Goal: Communication & Community: Share content

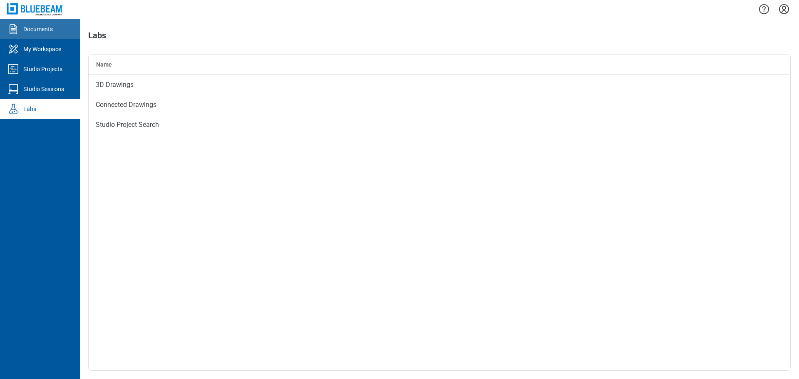
click at [45, 32] on div "Documents" at bounding box center [38, 29] width 30 height 8
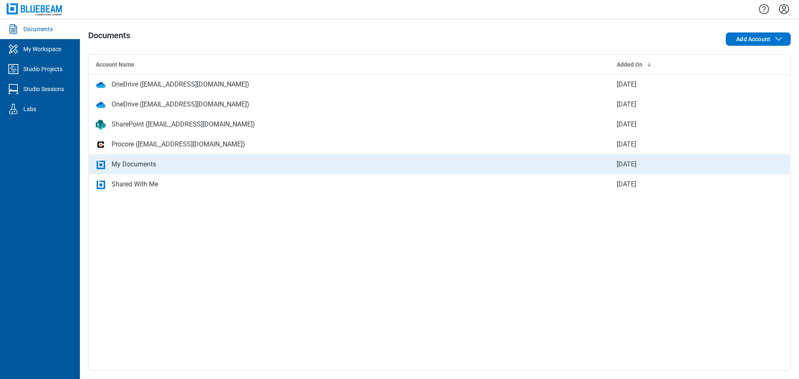
click at [141, 161] on div "My Documents" at bounding box center [134, 164] width 45 height 10
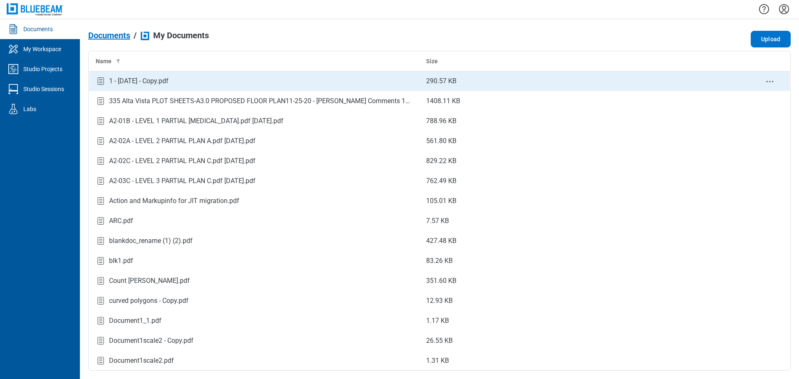
click at [765, 82] on icon "context-menu" at bounding box center [770, 82] width 10 height 10
click at [169, 81] on div "1 - [DATE] - Copy.pdf" at bounding box center [139, 81] width 60 height 10
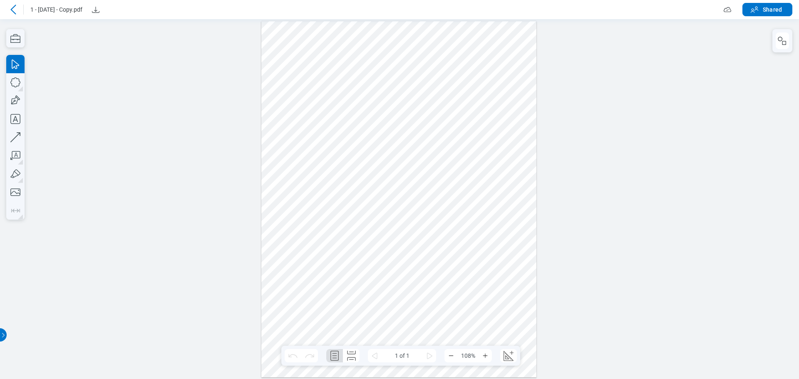
click at [13, 9] on icon at bounding box center [13, 10] width 10 height 10
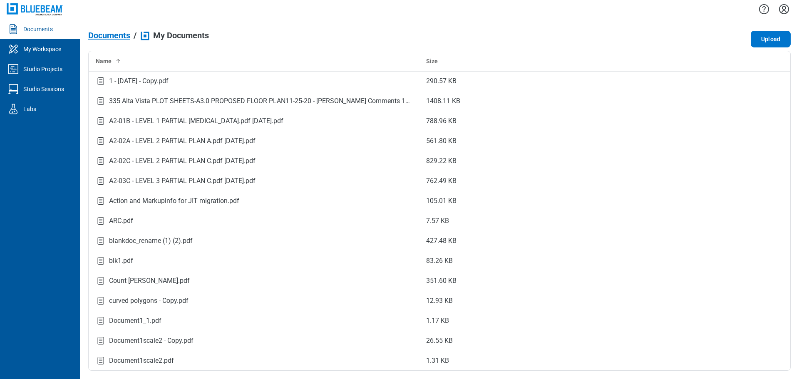
click at [49, 36] on link "Documents" at bounding box center [40, 29] width 80 height 20
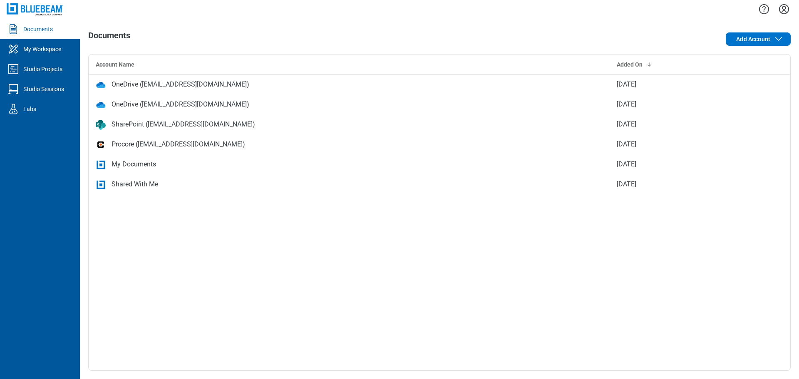
click at [147, 185] on div "Shared With Me" at bounding box center [135, 184] width 47 height 10
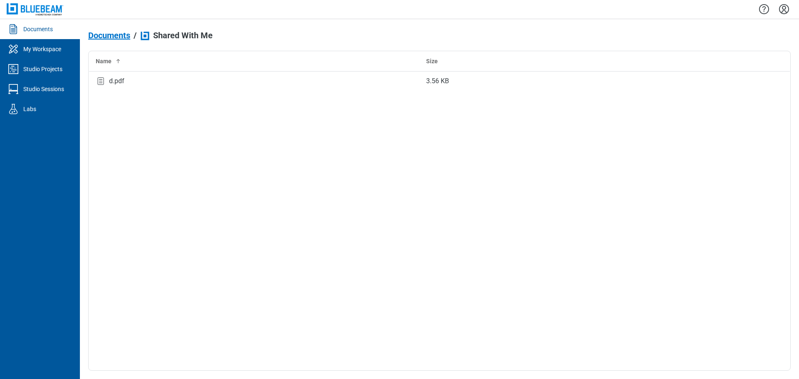
click at [117, 38] on span "Documents" at bounding box center [109, 35] width 42 height 9
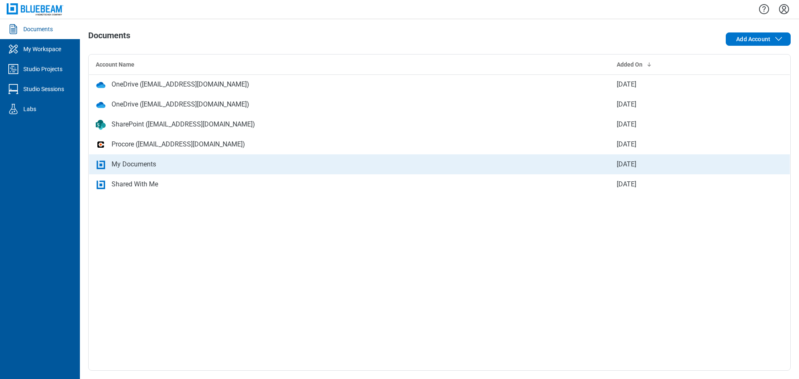
click at [136, 164] on div "My Documents" at bounding box center [134, 164] width 45 height 10
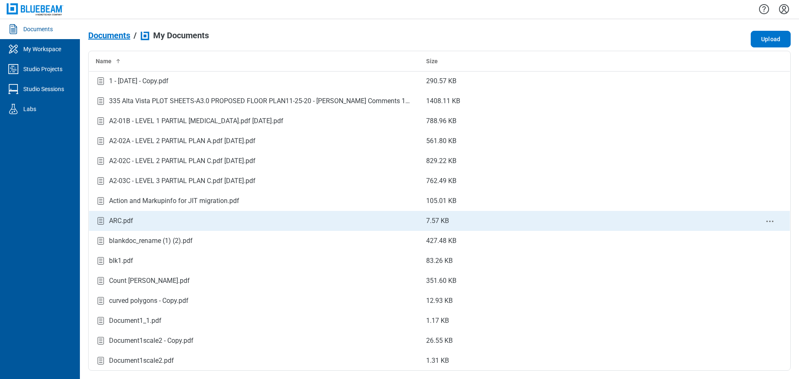
drag, startPoint x: 175, startPoint y: 223, endPoint x: 135, endPoint y: 223, distance: 40.0
click at [135, 223] on div "ARC.pdf" at bounding box center [254, 221] width 317 height 11
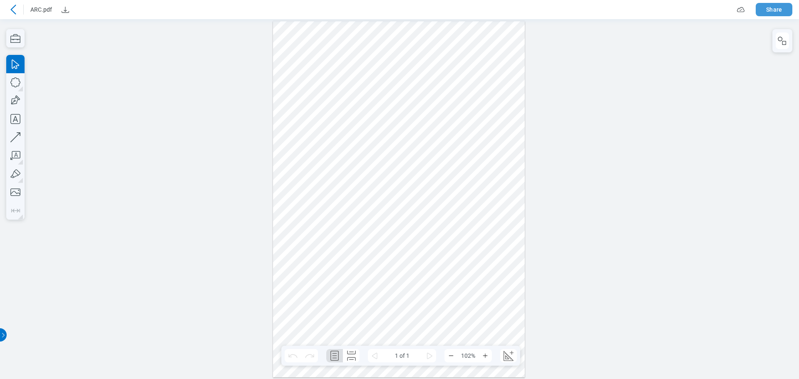
click at [769, 11] on button "Share" at bounding box center [774, 9] width 37 height 13
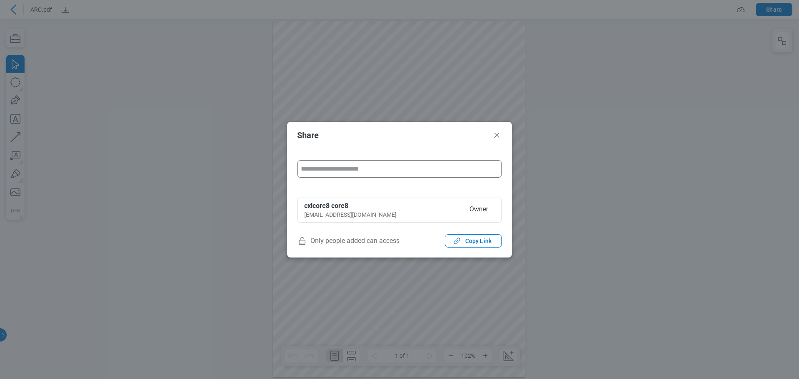
click at [390, 171] on input "form" at bounding box center [399, 169] width 197 height 17
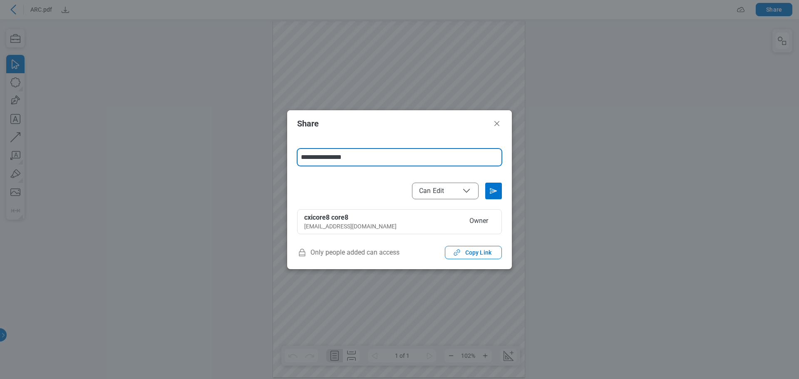
type input "**********"
click at [495, 187] on icon "Send email invitation" at bounding box center [493, 190] width 13 height 13
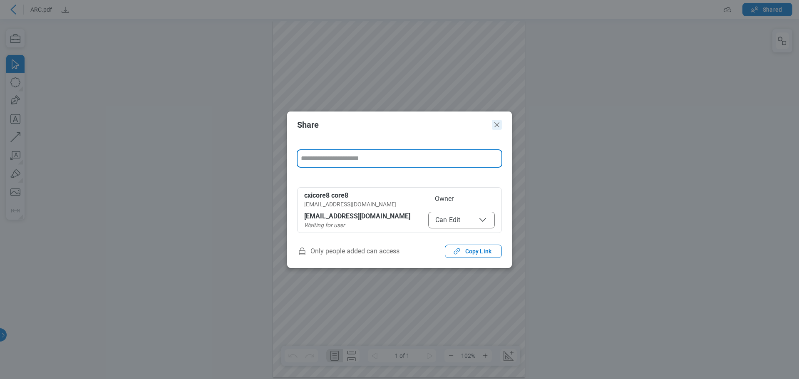
click at [499, 127] on icon "Close" at bounding box center [497, 125] width 10 height 10
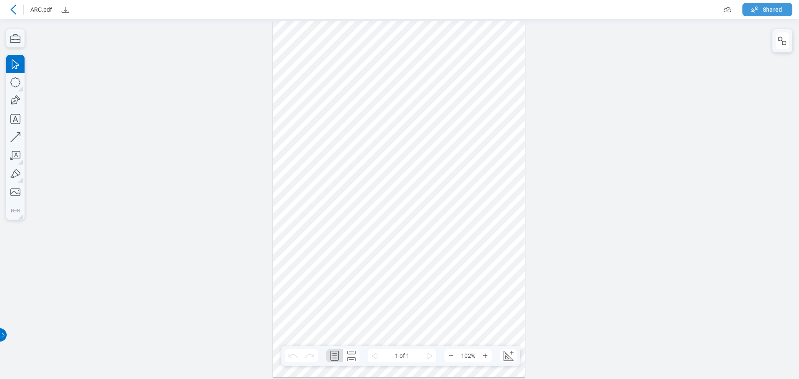
click at [756, 12] on icon "button" at bounding box center [755, 10] width 10 height 10
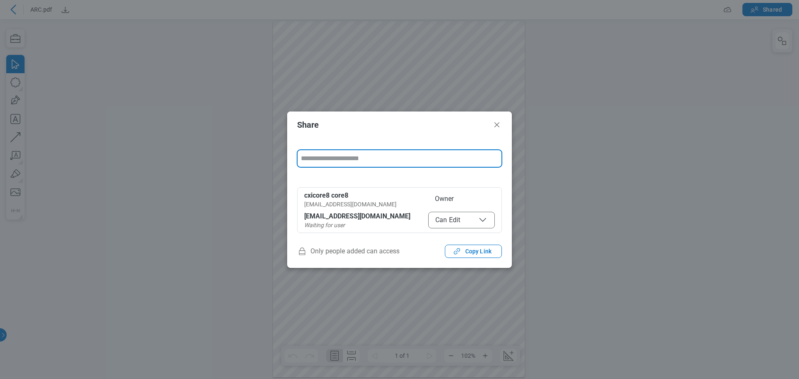
click at [390, 162] on input "form" at bounding box center [399, 158] width 197 height 17
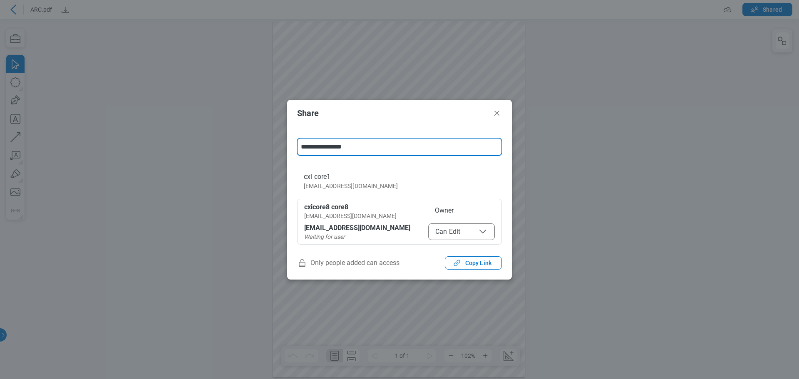
type input "**********"
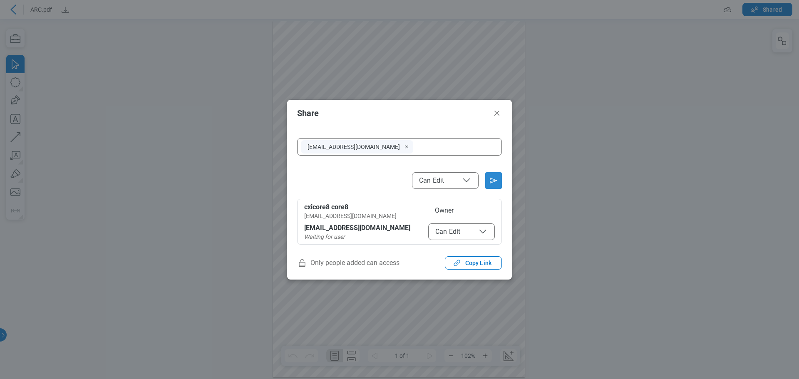
click at [490, 185] on icon "Send email invitation" at bounding box center [493, 180] width 13 height 13
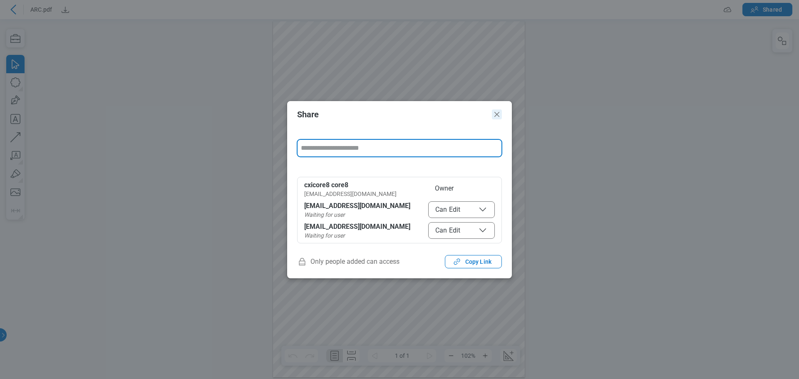
click at [493, 117] on icon "Close" at bounding box center [497, 114] width 10 height 10
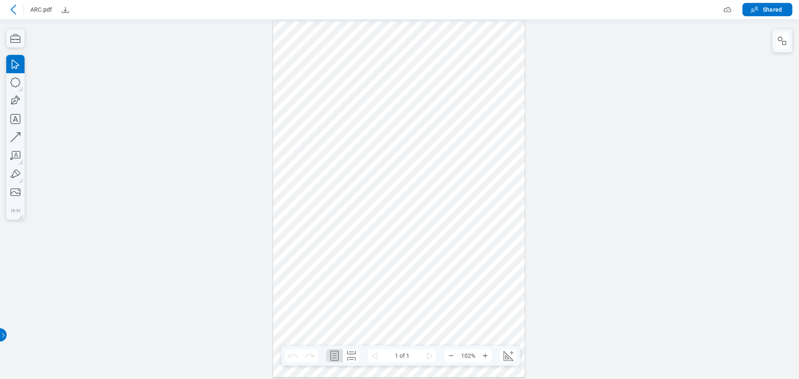
click at [16, 14] on icon at bounding box center [13, 10] width 10 height 10
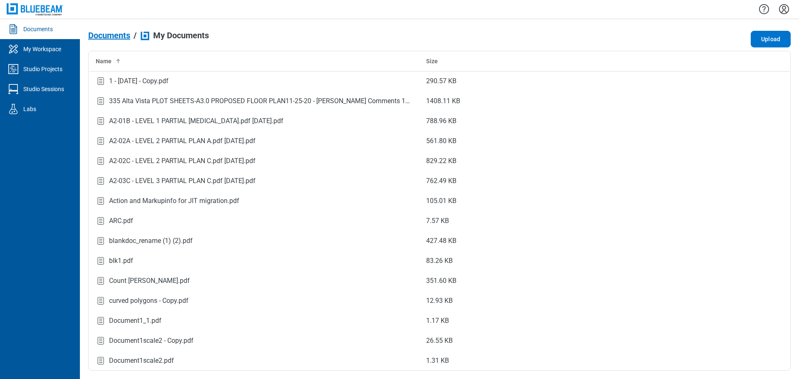
click at [784, 10] on icon "Settings" at bounding box center [783, 8] width 13 height 13
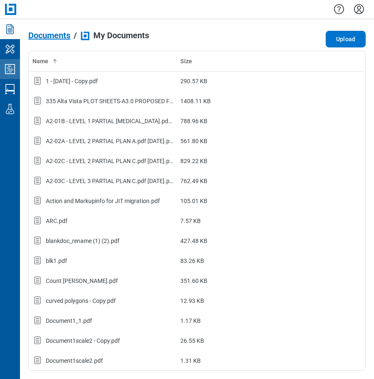
click at [12, 73] on icon "Studio Projects" at bounding box center [10, 69] width 10 height 10
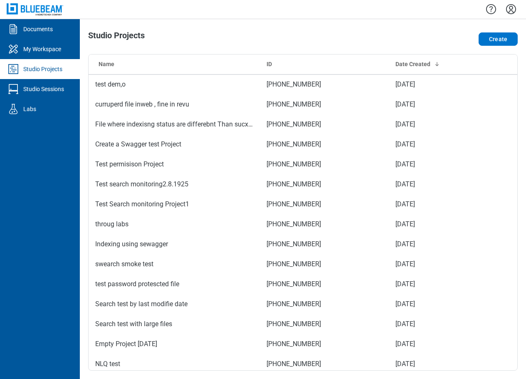
click at [509, 10] on icon "Settings" at bounding box center [511, 8] width 13 height 13
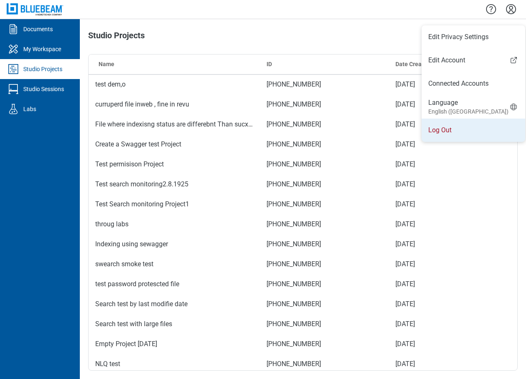
click at [441, 133] on li "Log Out" at bounding box center [474, 130] width 104 height 23
